Goal: Task Accomplishment & Management: Manage account settings

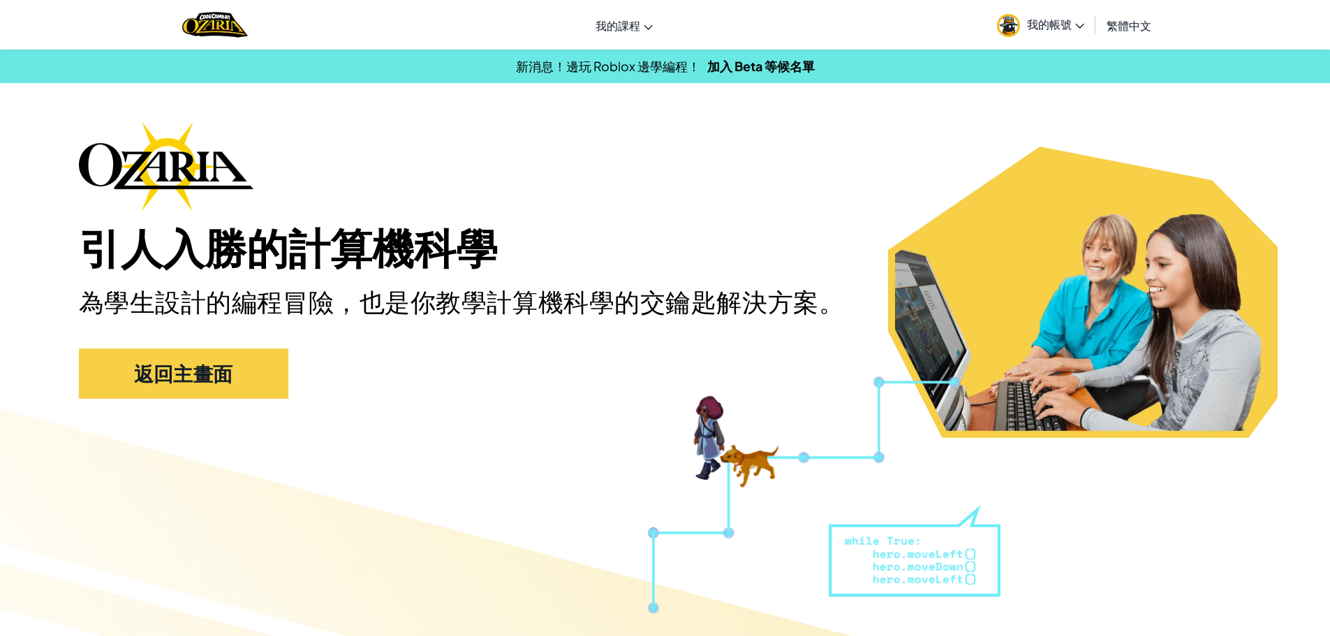
click at [1061, 27] on span "我的帳號" at bounding box center [1055, 24] width 57 height 15
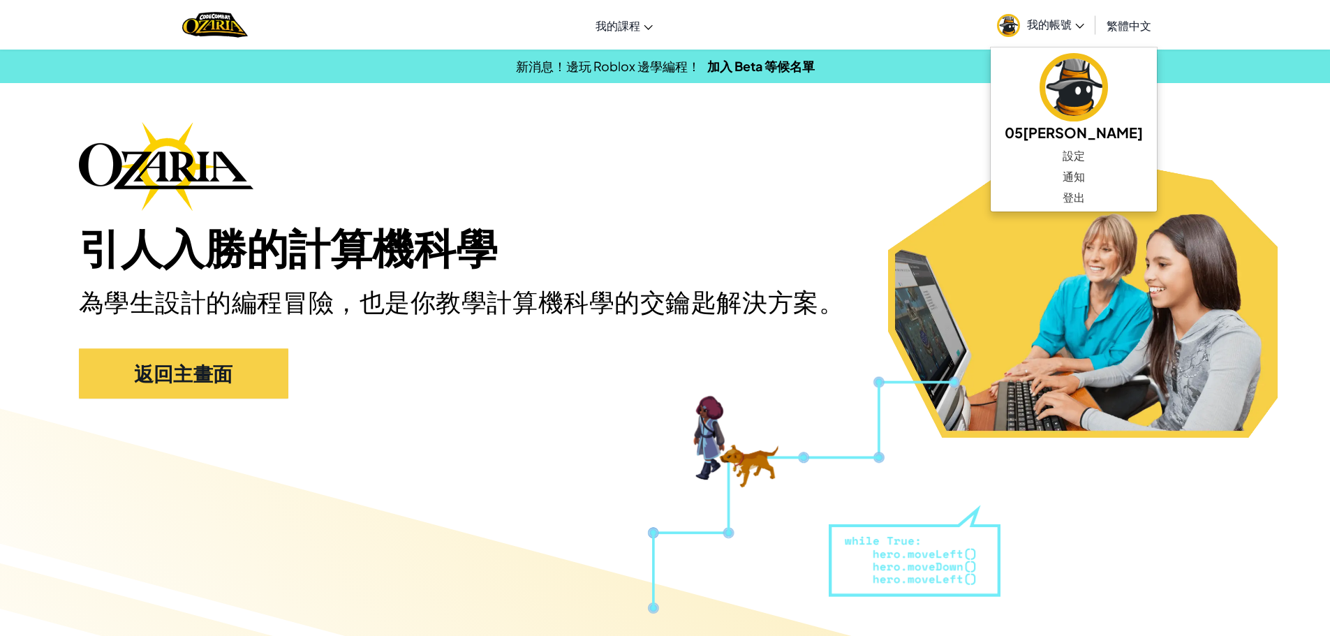
click at [878, 179] on div "引人入勝的計算機科學 為學生設計的編程冒險，也是你教學計算機科學的交鑰匙解決方案。 返回主畫面" at bounding box center [665, 267] width 1173 height 291
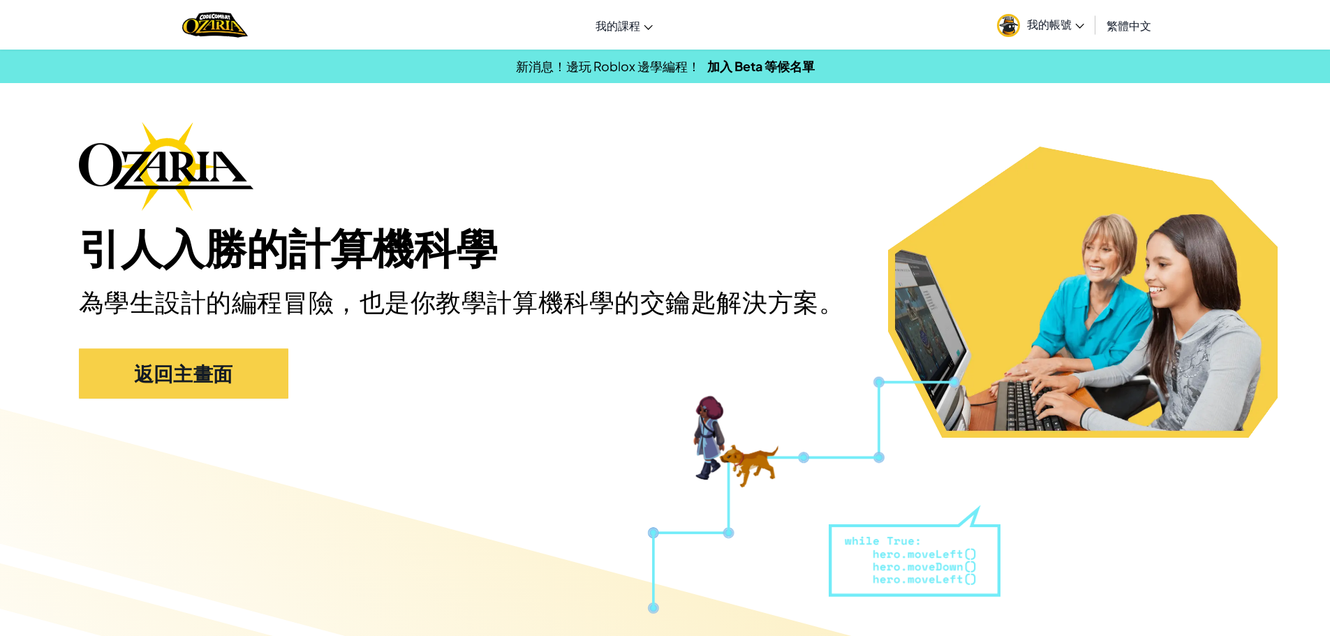
click at [1052, 25] on span "我的帳號" at bounding box center [1055, 24] width 57 height 15
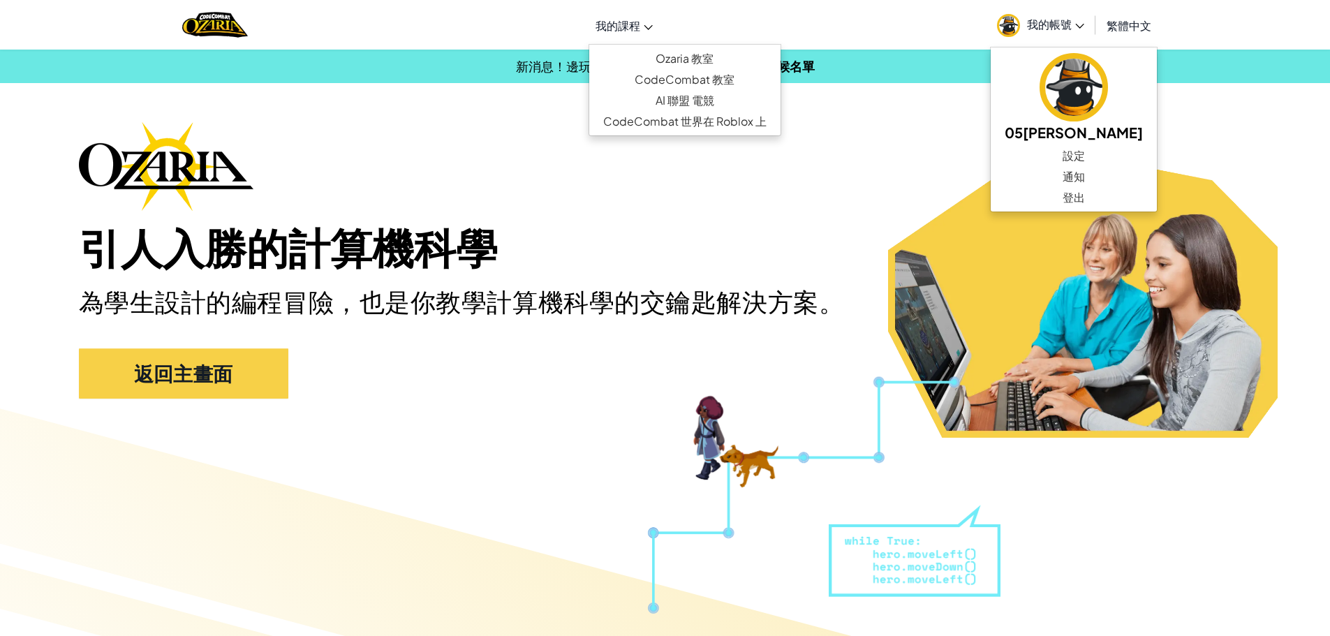
click at [626, 26] on span "我的課程" at bounding box center [618, 25] width 45 height 15
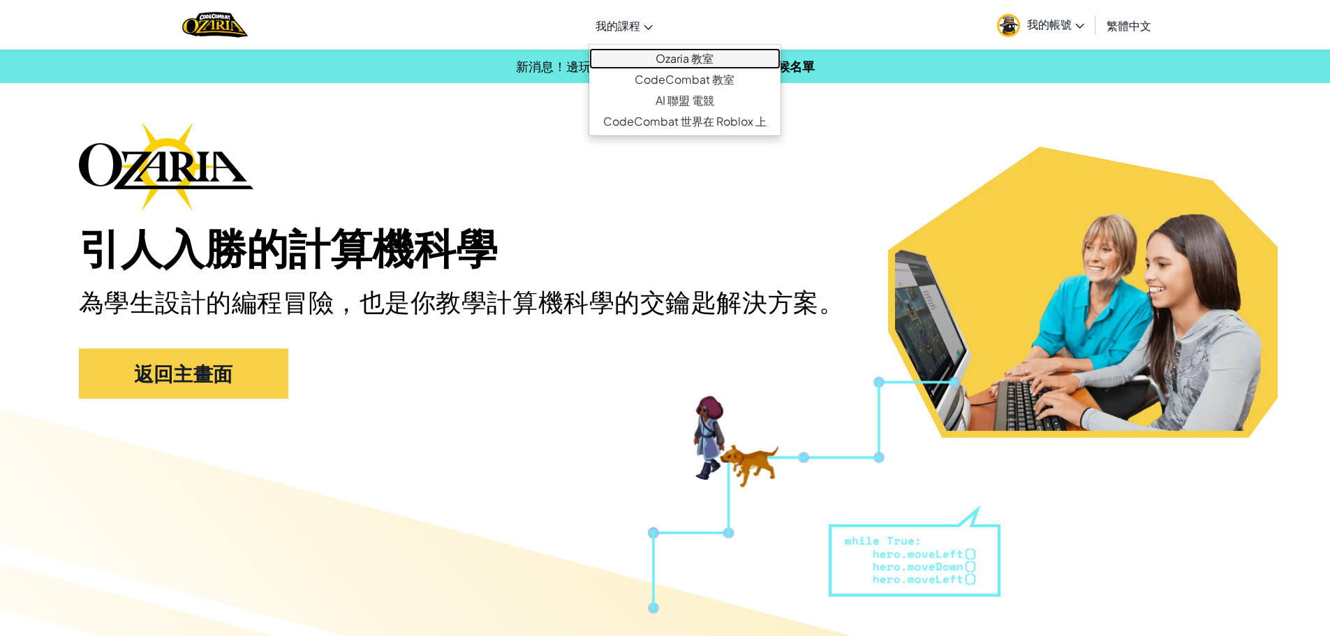
click at [674, 55] on link "Ozaria 教室" at bounding box center [684, 58] width 191 height 21
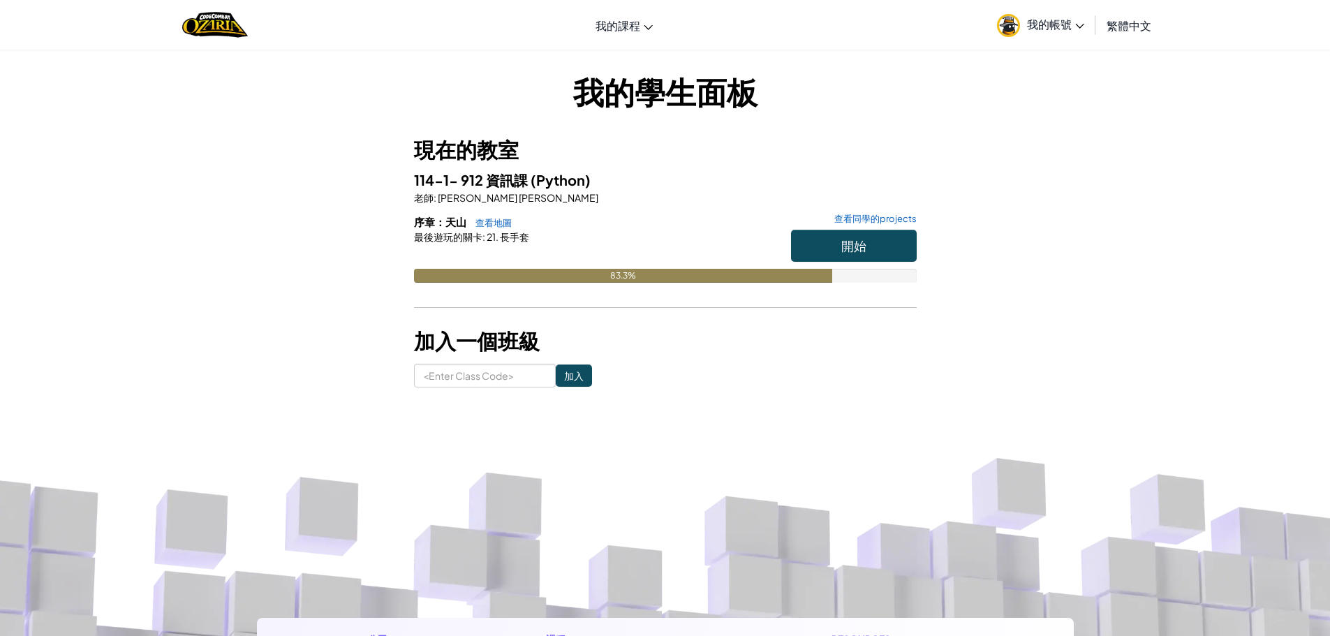
click at [1052, 22] on span "我的帳號" at bounding box center [1055, 24] width 57 height 15
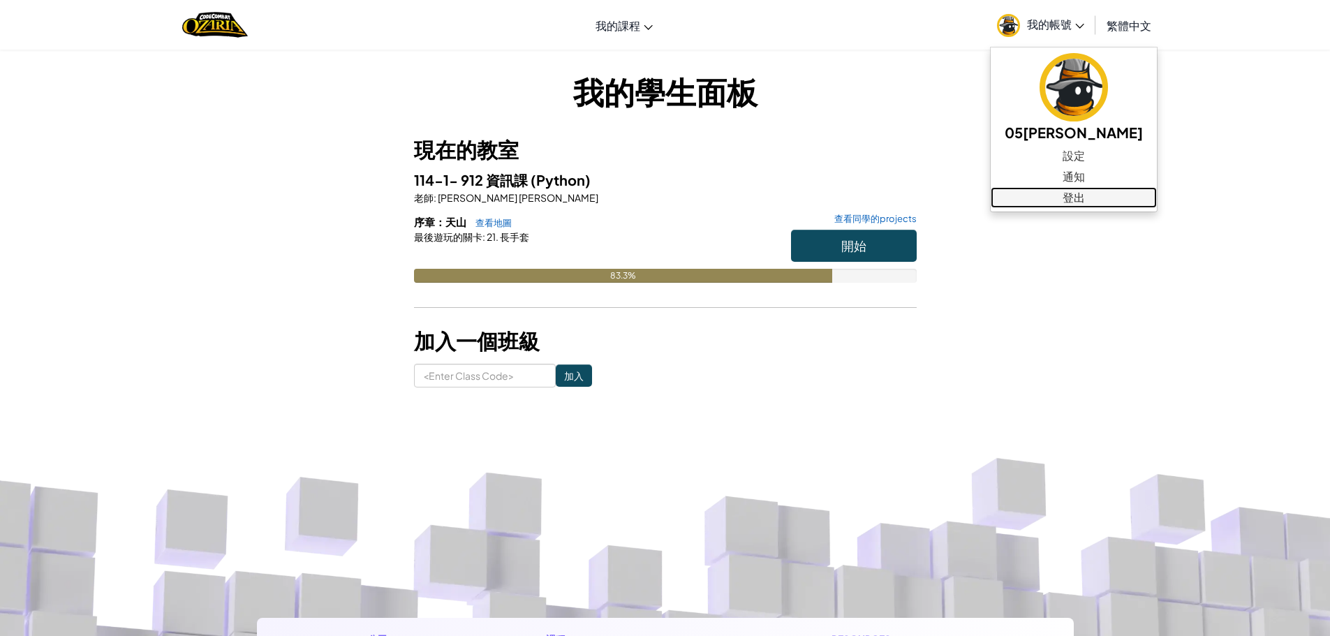
click at [1059, 200] on link "登出" at bounding box center [1074, 197] width 166 height 21
